Goal: Navigation & Orientation: Find specific page/section

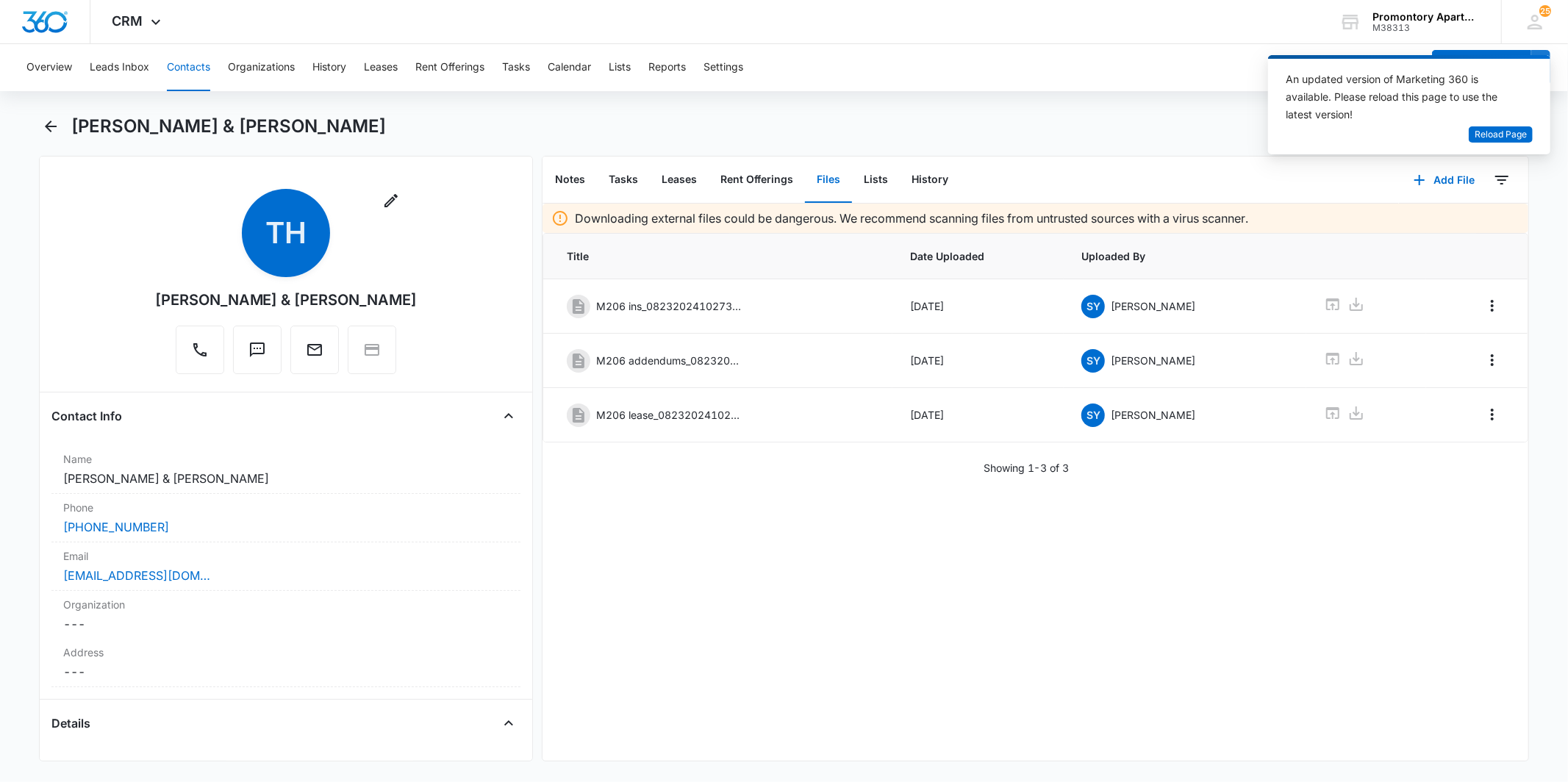
click at [188, 73] on button "Contacts" at bounding box center [188, 67] width 44 height 47
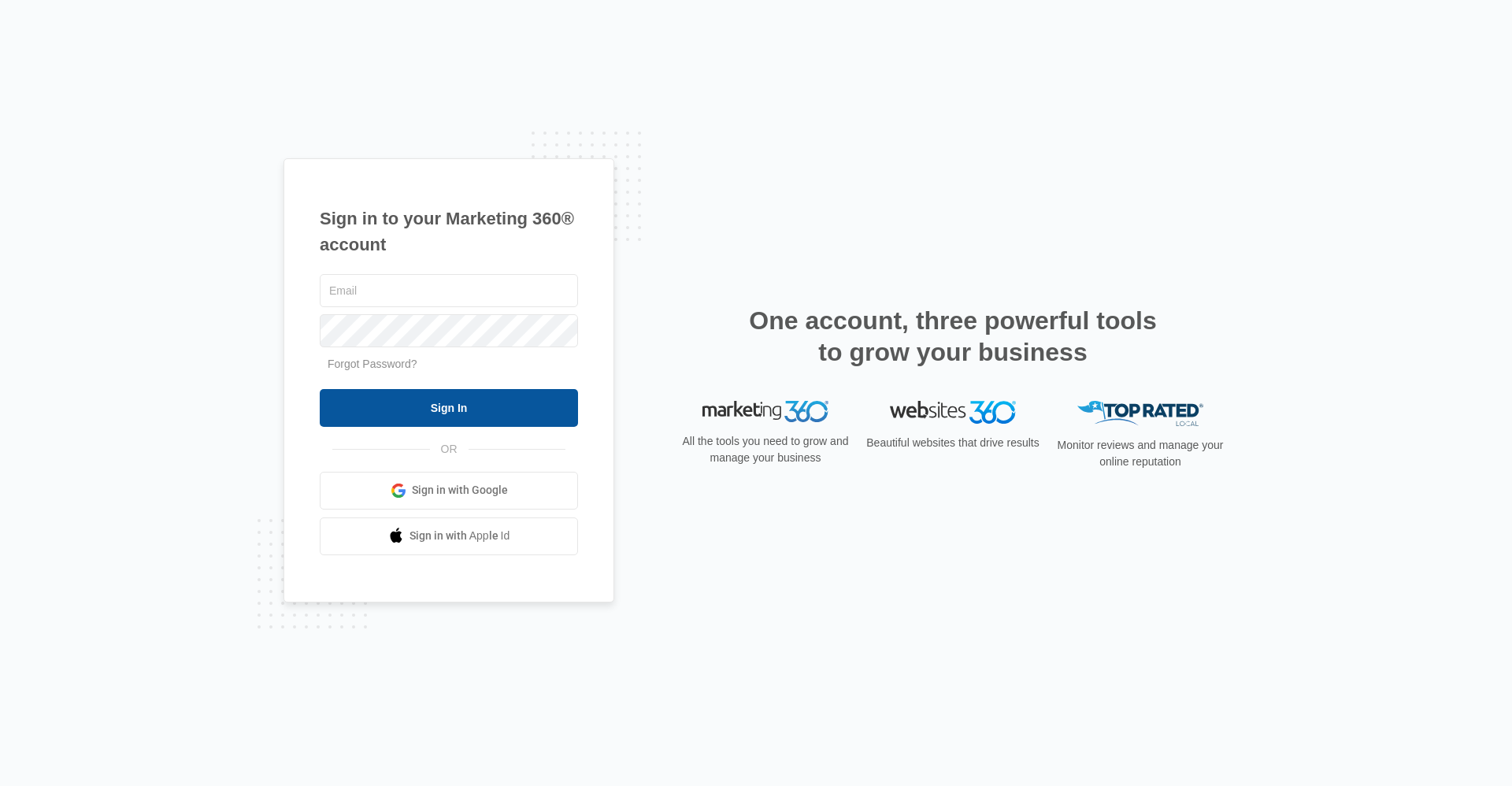
type input "promontorylease2@vintage-corp.com"
click at [470, 415] on input "Sign In" at bounding box center [448, 407] width 258 height 38
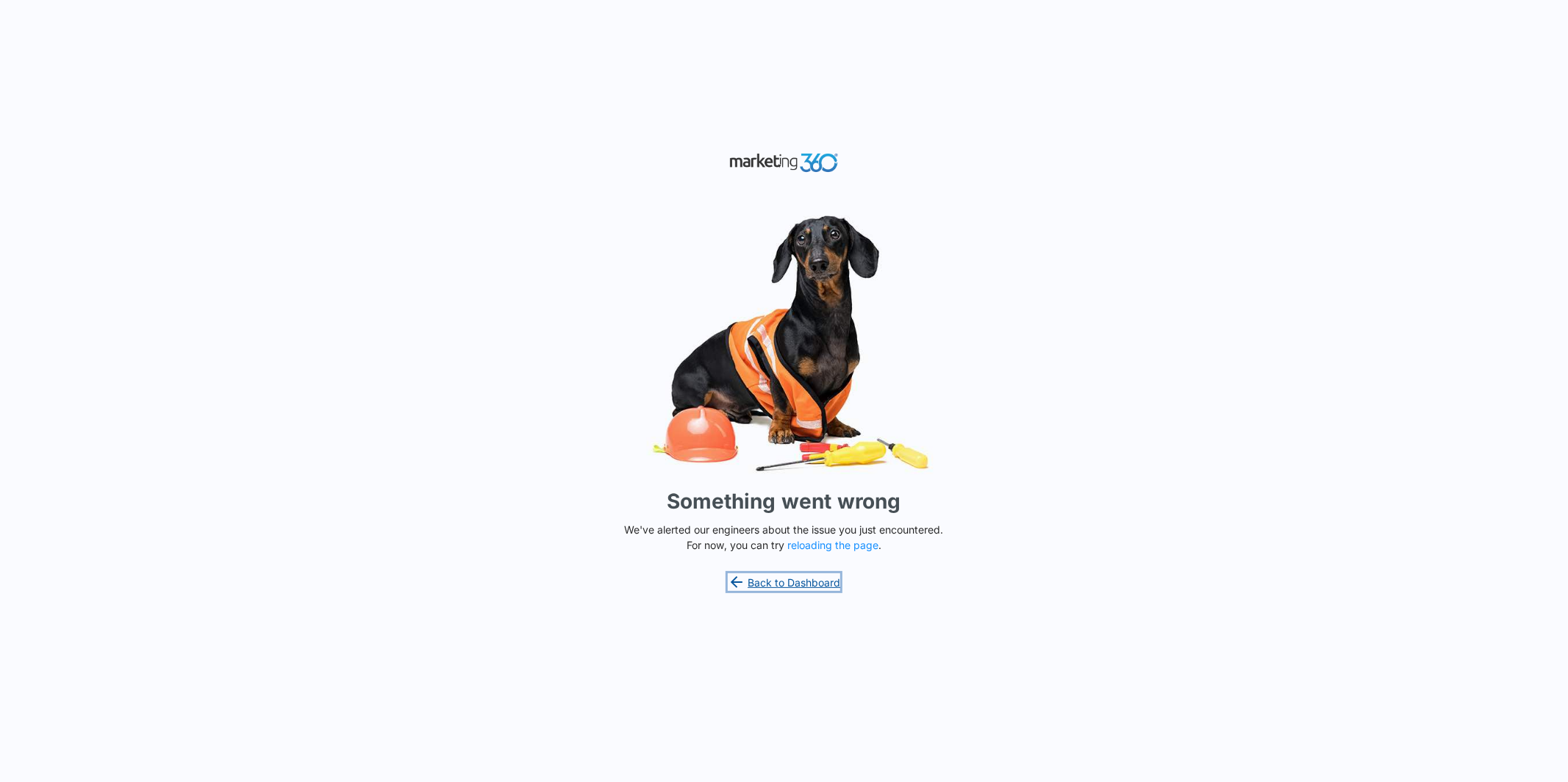
click at [810, 585] on link "Back to Dashboard" at bounding box center [785, 581] width 114 height 17
click at [780, 590] on link "Back to Dashboard" at bounding box center [785, 581] width 114 height 17
